Goal: Task Accomplishment & Management: Use online tool/utility

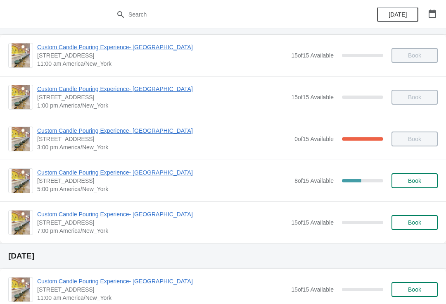
scroll to position [41, 0]
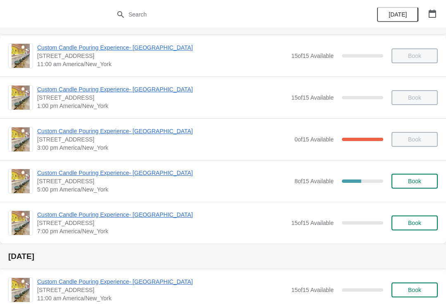
click at [102, 140] on span "[STREET_ADDRESS]" at bounding box center [163, 139] width 253 height 8
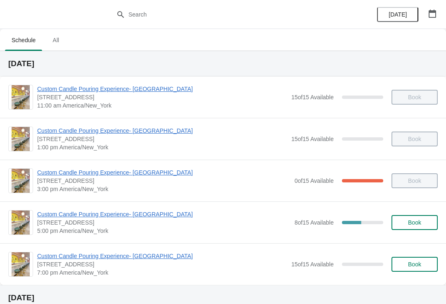
scroll to position [0, 0]
click at [76, 174] on span "Custom Candle Pouring Experience- [GEOGRAPHIC_DATA]" at bounding box center [163, 172] width 253 height 8
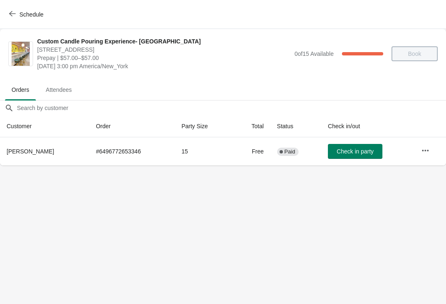
click at [23, 7] on button "Schedule" at bounding box center [27, 14] width 46 height 15
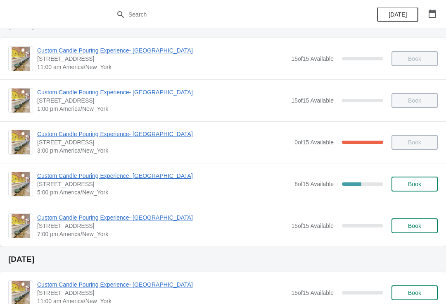
scroll to position [43, 0]
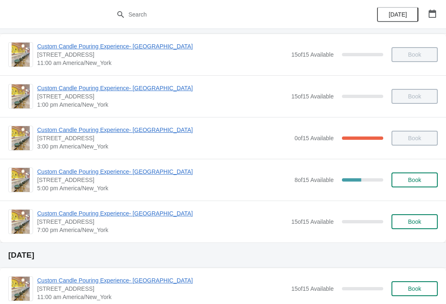
click at [57, 173] on span "Custom Candle Pouring Experience- [GEOGRAPHIC_DATA]" at bounding box center [163, 171] width 253 height 8
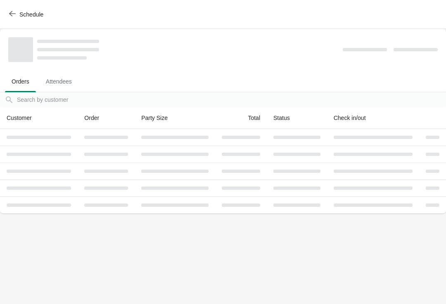
scroll to position [0, 0]
click at [51, 170] on div at bounding box center [39, 170] width 64 height 3
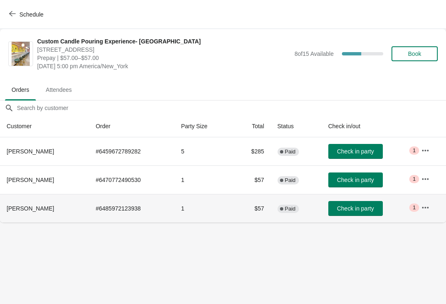
click at [355, 153] on span "Check in party" at bounding box center [355, 151] width 37 height 7
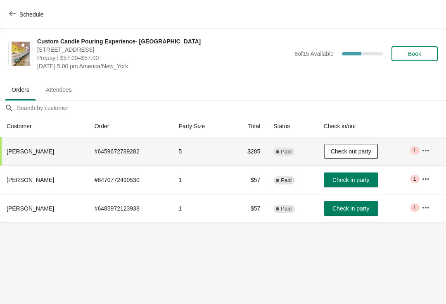
click at [352, 186] on button "Check in party" at bounding box center [351, 179] width 55 height 15
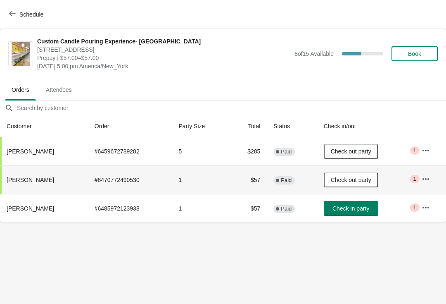
click at [348, 211] on span "Check in party" at bounding box center [351, 208] width 37 height 7
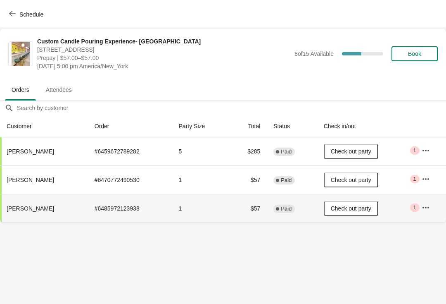
click at [368, 150] on span "Check out party" at bounding box center [351, 151] width 41 height 7
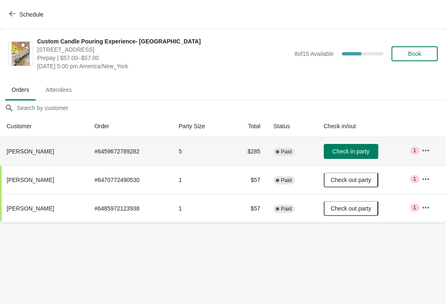
click at [422, 148] on icon "button" at bounding box center [426, 150] width 8 height 8
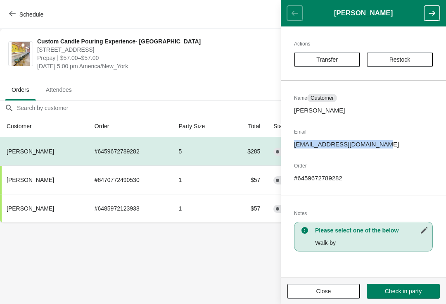
copy p "[EMAIL_ADDRESS][DOMAIN_NAME]"
click at [320, 289] on span "Close" at bounding box center [324, 291] width 15 height 7
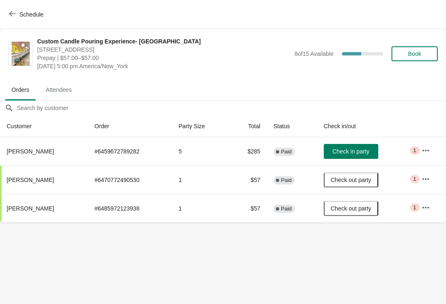
click at [342, 146] on button "Check in party" at bounding box center [351, 151] width 55 height 15
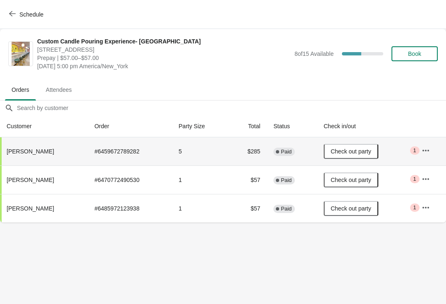
click at [13, 9] on button "Schedule" at bounding box center [27, 14] width 46 height 15
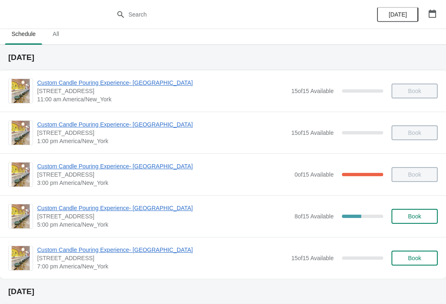
scroll to position [36, 0]
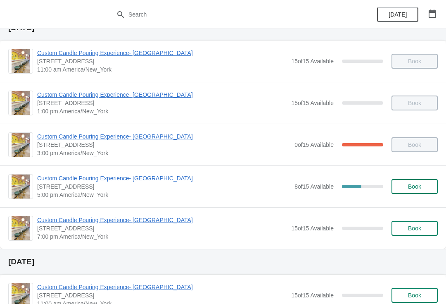
click at [429, 10] on icon "button" at bounding box center [433, 14] width 8 height 8
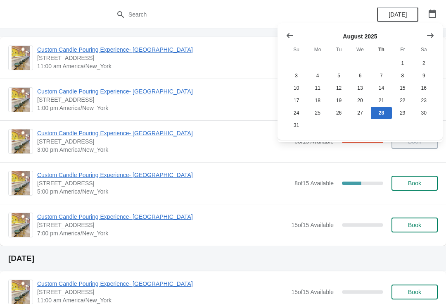
scroll to position [55, 0]
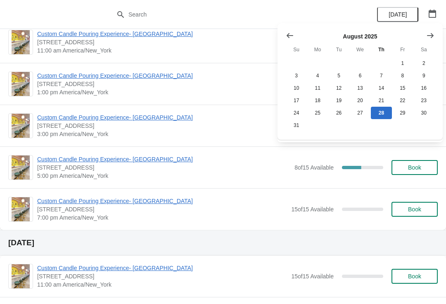
click at [431, 11] on icon "button" at bounding box center [432, 14] width 7 height 8
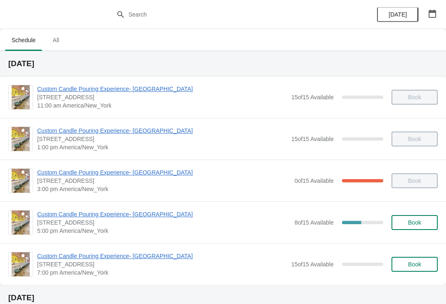
click at [161, 232] on span "5:00 pm America/New_York" at bounding box center [163, 231] width 253 height 8
click at [153, 215] on span "Custom Candle Pouring Experience- [GEOGRAPHIC_DATA]" at bounding box center [163, 214] width 253 height 8
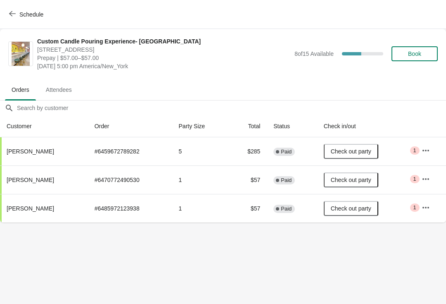
click at [422, 145] on button "button" at bounding box center [426, 150] width 15 height 15
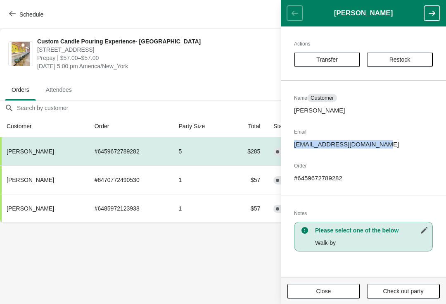
copy p "[EMAIL_ADDRESS][DOMAIN_NAME]"
click at [307, 292] on span "Close" at bounding box center [324, 291] width 58 height 7
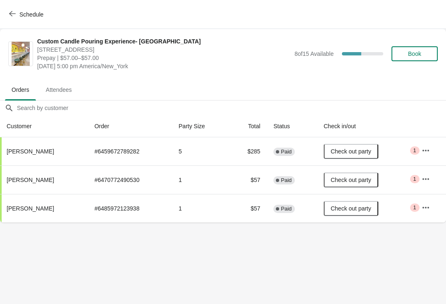
click at [340, 210] on span "Check out party" at bounding box center [351, 208] width 41 height 7
